Goal: Navigation & Orientation: Find specific page/section

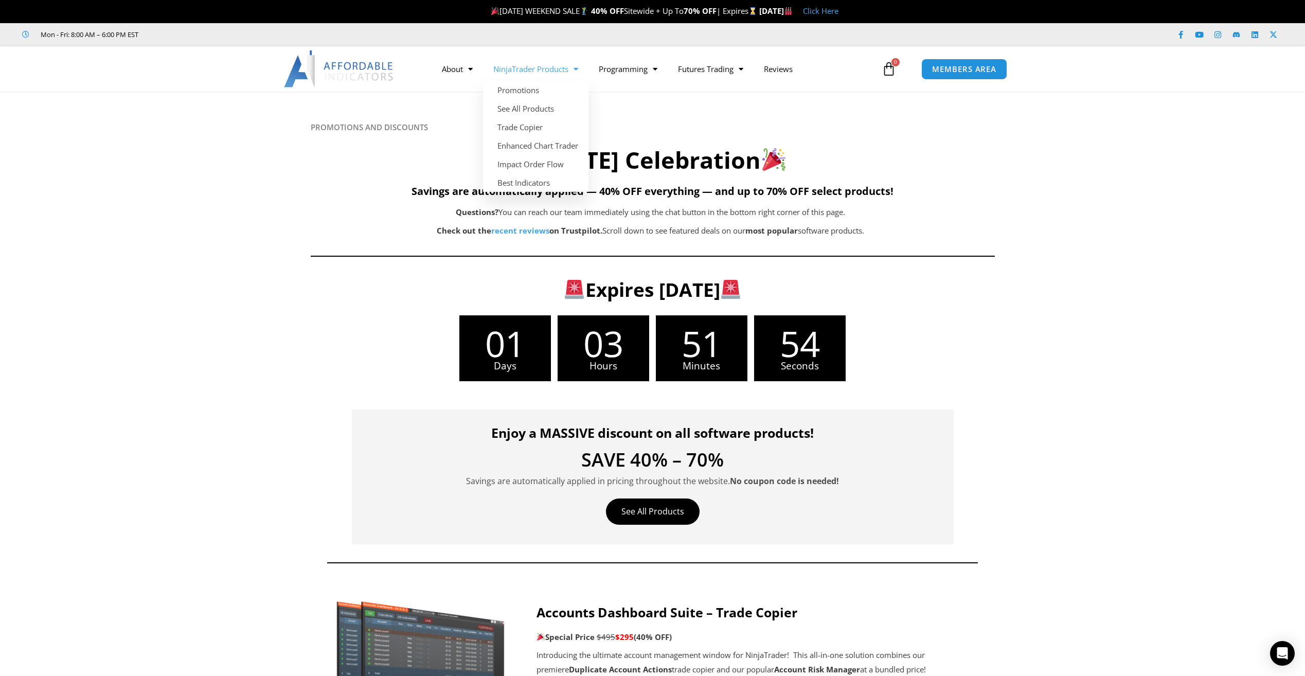
click at [576, 71] on span "Menu" at bounding box center [573, 69] width 10 height 18
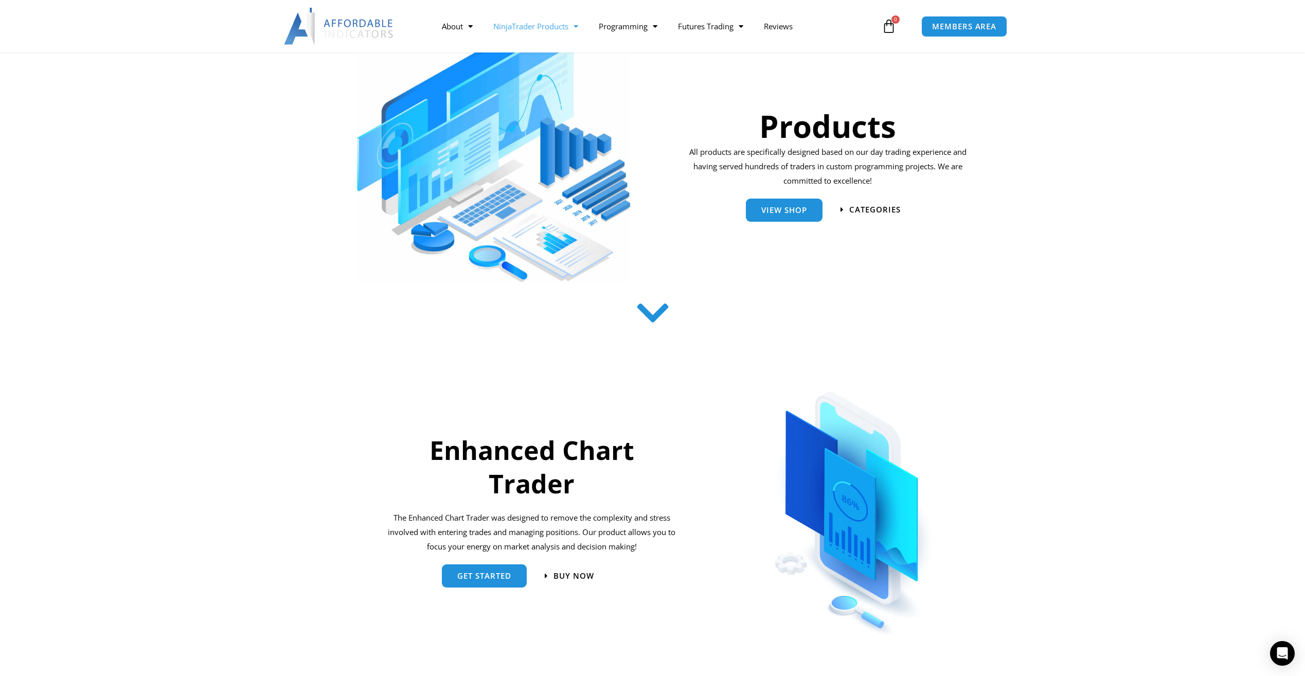
scroll to position [1, 0]
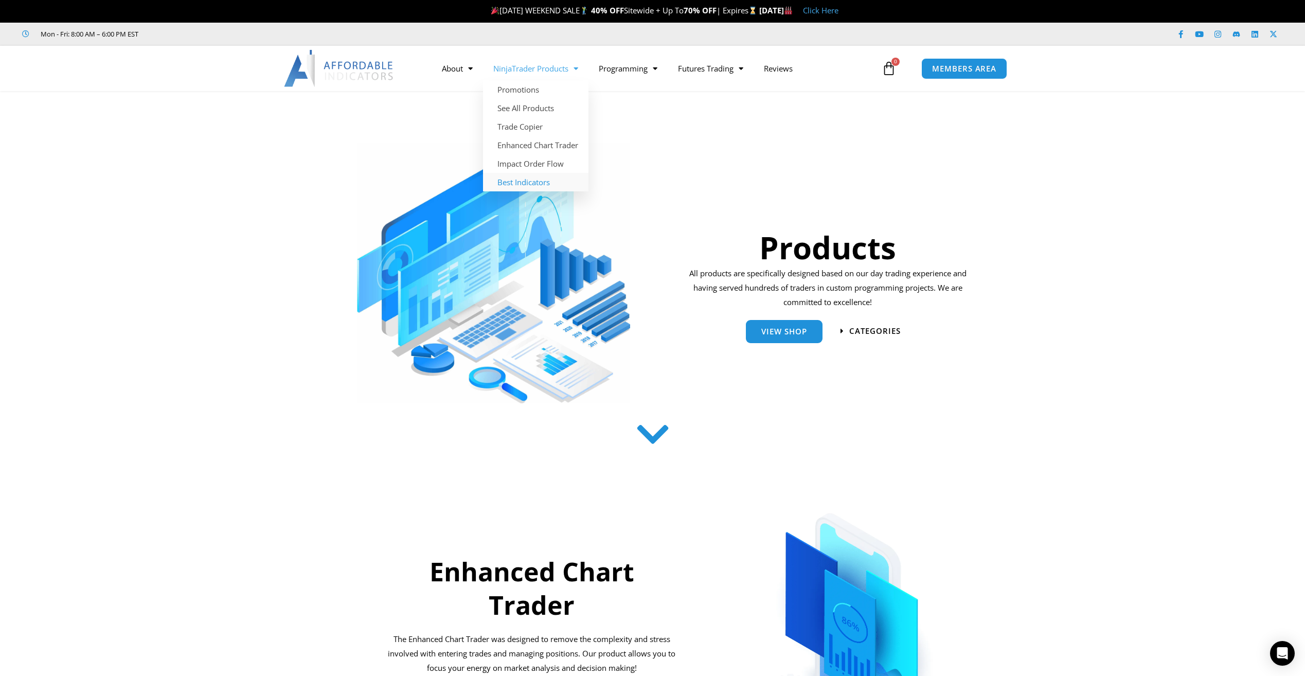
click at [522, 180] on link "Best Indicators" at bounding box center [535, 182] width 105 height 19
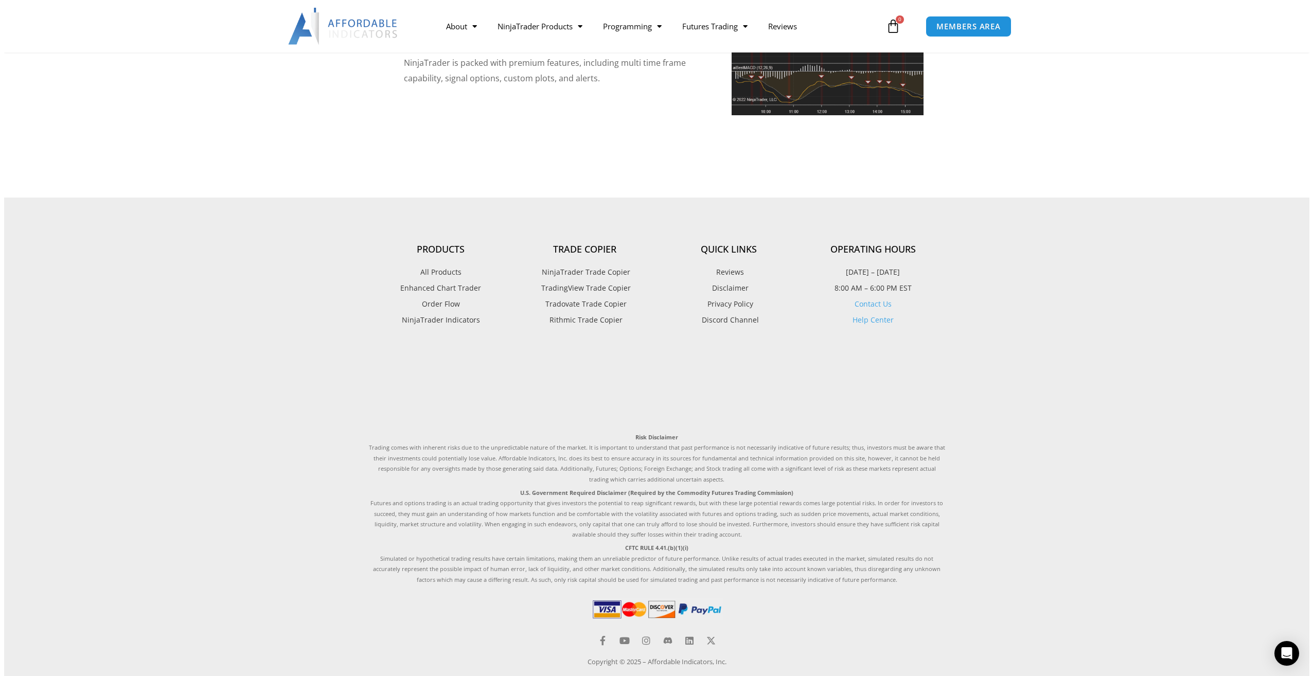
scroll to position [2446, 0]
